Goal: Information Seeking & Learning: Learn about a topic

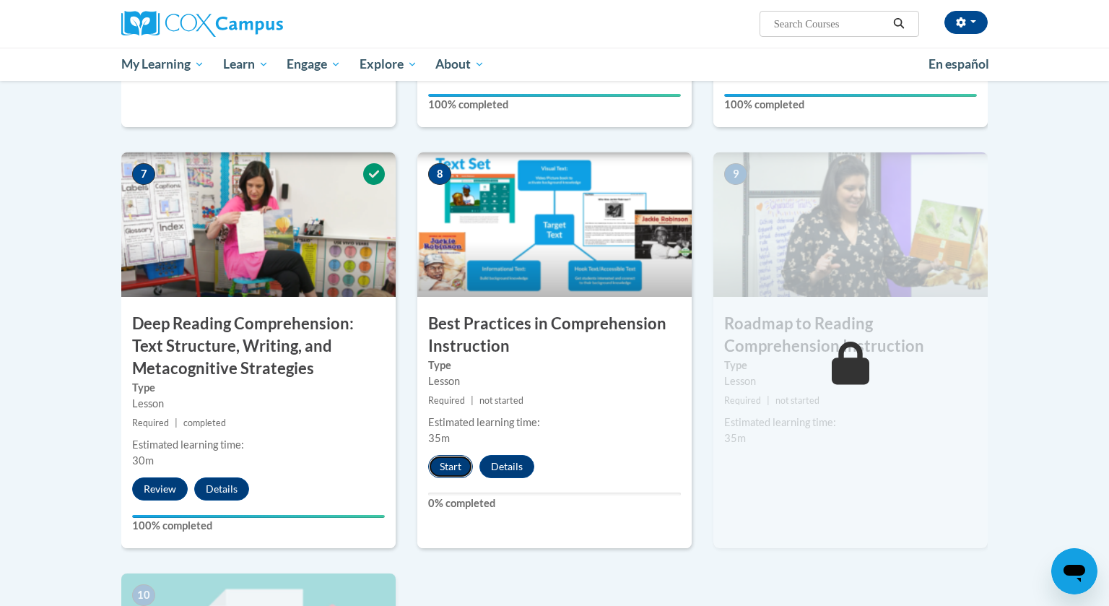
click at [448, 467] on button "Start" at bounding box center [450, 466] width 45 height 23
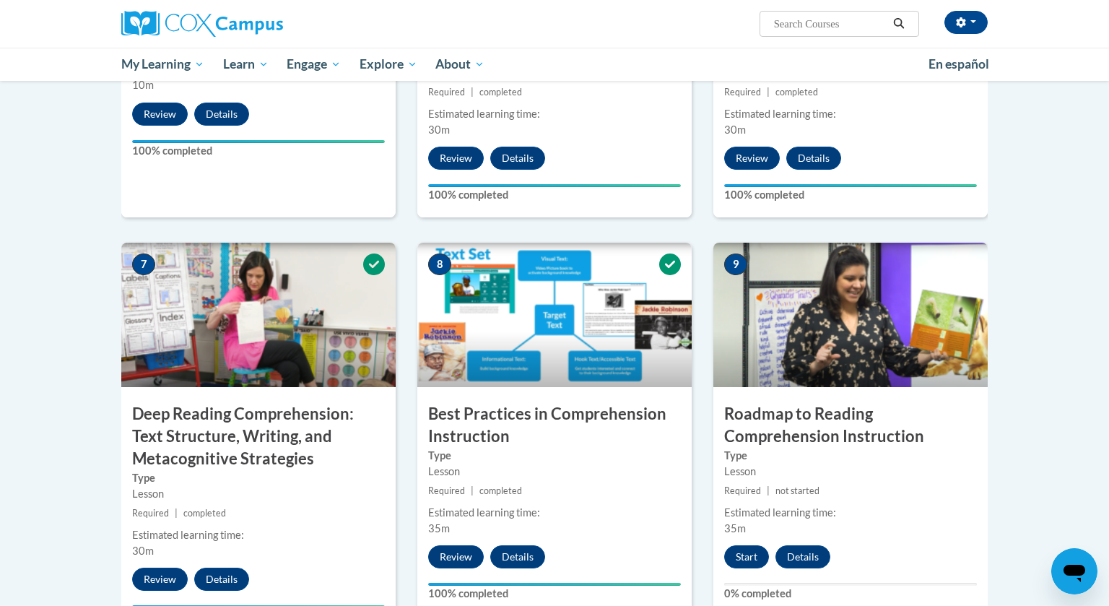
scroll to position [1020, 0]
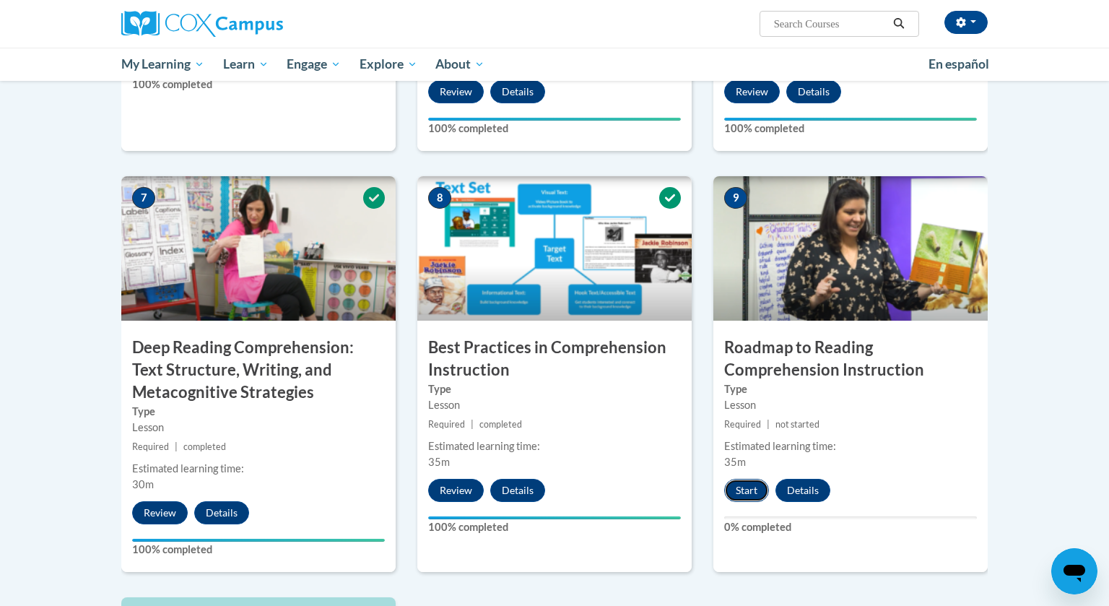
click at [738, 491] on button "Start" at bounding box center [746, 490] width 45 height 23
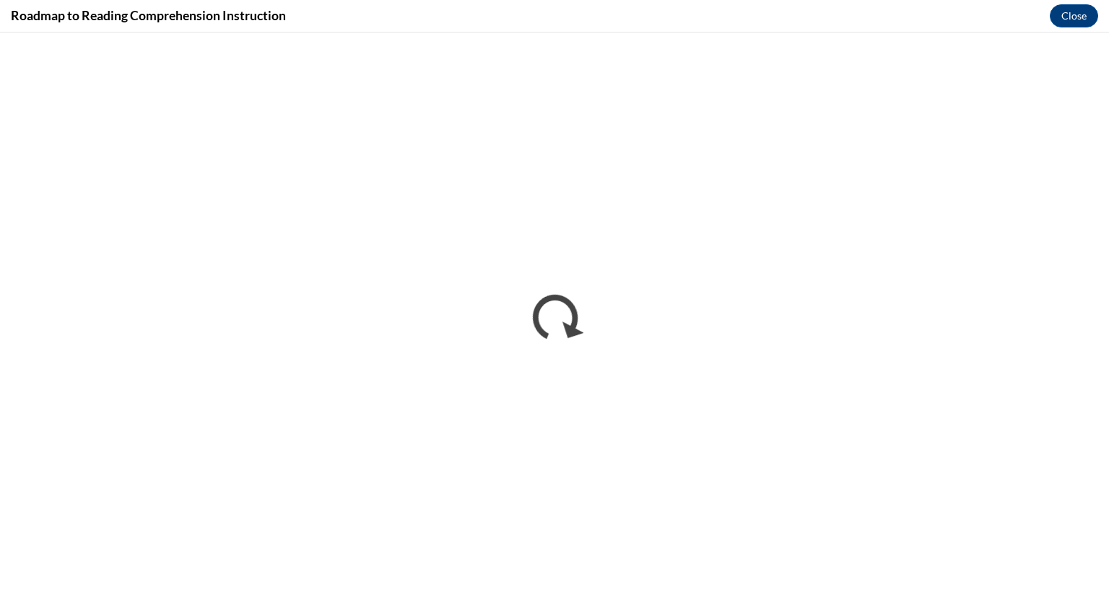
scroll to position [0, 0]
